Goal: Transaction & Acquisition: Purchase product/service

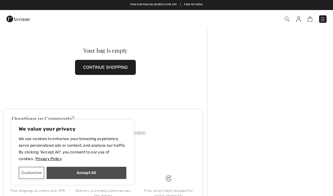
click at [81, 171] on button "Accept All" at bounding box center [87, 173] width 80 height 12
checkbox input "true"
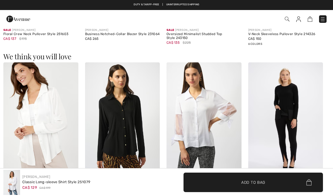
checkbox input "true"
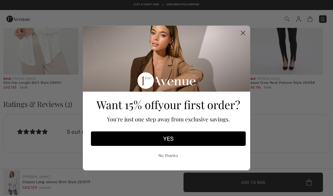
scroll to position [531, 0]
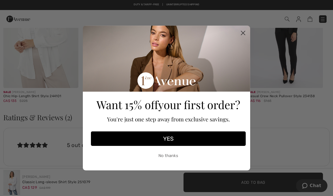
click at [247, 38] on circle "Close dialog" at bounding box center [242, 32] width 9 height 9
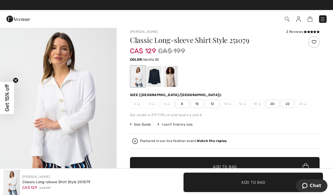
scroll to position [0, 0]
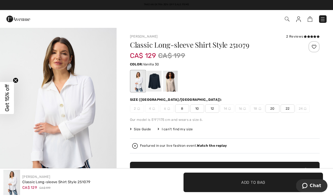
click at [321, 21] on img at bounding box center [323, 19] width 6 height 6
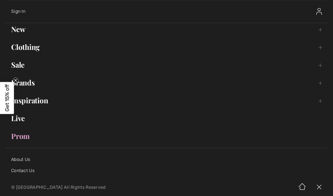
scroll to position [23, 0]
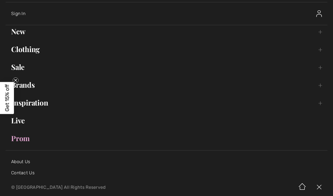
click at [16, 65] on link "Sale Toggle submenu" at bounding box center [167, 67] width 322 height 12
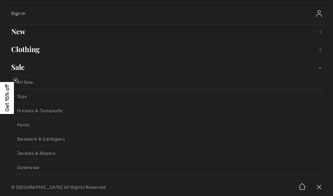
click at [31, 96] on link "Tops" at bounding box center [166, 97] width 310 height 12
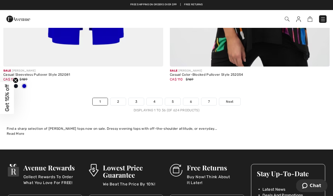
scroll to position [4938, 0]
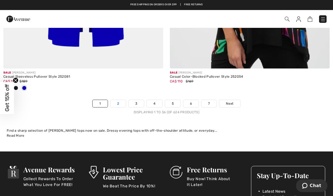
click at [118, 100] on link "2" at bounding box center [117, 103] width 15 height 7
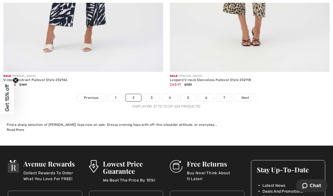
scroll to position [4916, 0]
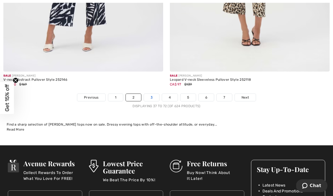
click at [149, 94] on link "3" at bounding box center [151, 97] width 15 height 7
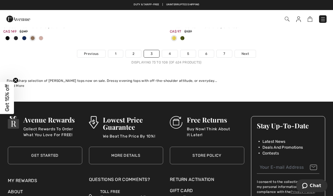
scroll to position [4996, 0]
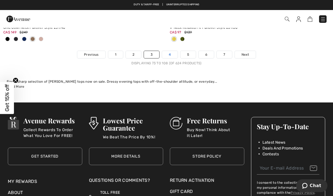
click at [171, 51] on link "4" at bounding box center [169, 54] width 15 height 7
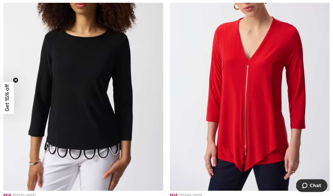
scroll to position [3724, 0]
click at [67, 100] on img at bounding box center [83, 71] width 160 height 240
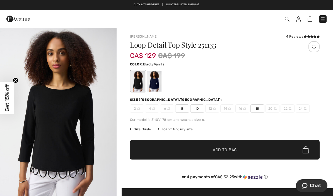
click at [197, 109] on span "10" at bounding box center [197, 108] width 14 height 8
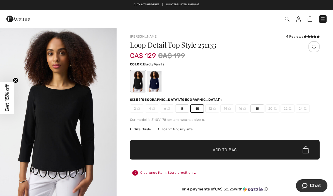
click at [218, 151] on span "Add to Bag" at bounding box center [225, 150] width 24 height 6
click at [305, 21] on img at bounding box center [306, 18] width 5 height 5
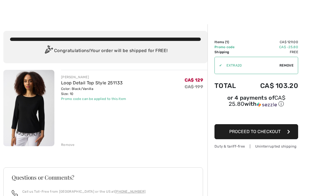
scroll to position [3, 0]
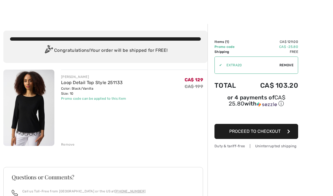
click at [262, 138] on button "Proceed to Checkout" at bounding box center [256, 131] width 84 height 15
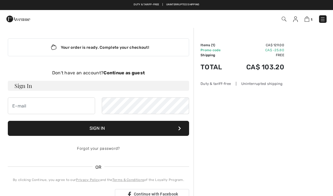
click at [43, 86] on h3 "Sign In" at bounding box center [98, 86] width 181 height 10
click at [105, 129] on button "Sign In" at bounding box center [98, 128] width 181 height 15
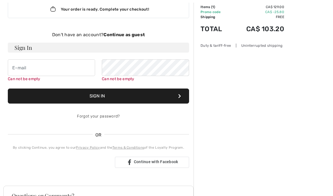
scroll to position [57, 0]
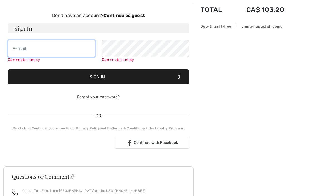
click at [44, 52] on input "email" at bounding box center [51, 48] width 87 height 17
type input "[EMAIL_ADDRESS][DOMAIN_NAME]"
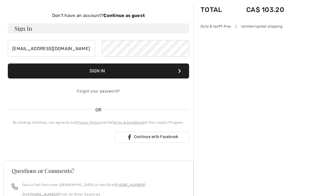
click at [102, 71] on button "Sign In" at bounding box center [98, 71] width 181 height 15
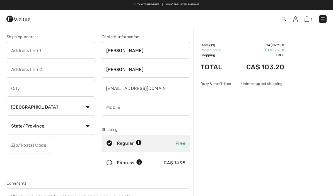
click at [68, 52] on input "text" at bounding box center [51, 50] width 88 height 17
type input "[STREET_ADDRESS]"
click at [36, 88] on input "text" at bounding box center [51, 88] width 88 height 17
type input "[GEOGRAPHIC_DATA]"
click at [84, 127] on select "State/Province [GEOGRAPHIC_DATA] [GEOGRAPHIC_DATA] [GEOGRAPHIC_DATA] [GEOGRAPHI…" at bounding box center [51, 126] width 88 height 17
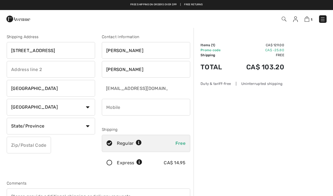
select select "ON"
